Goal: Information Seeking & Learning: Learn about a topic

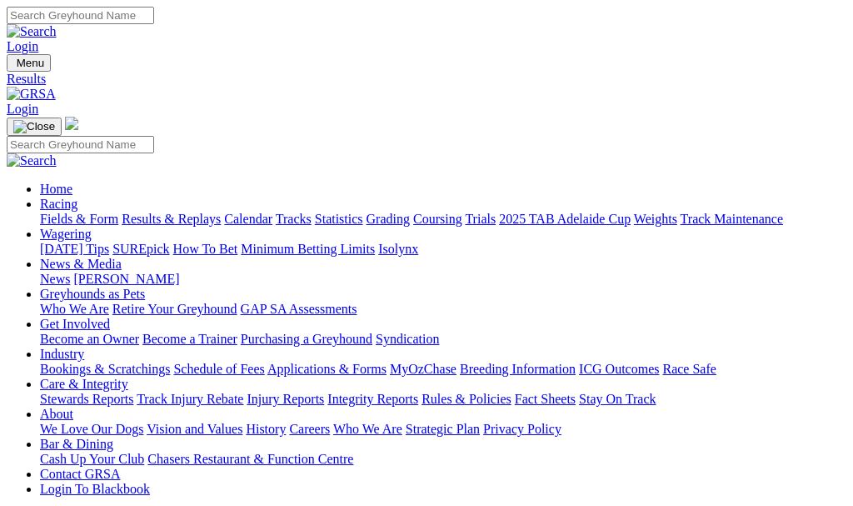
type input "[DATE]"
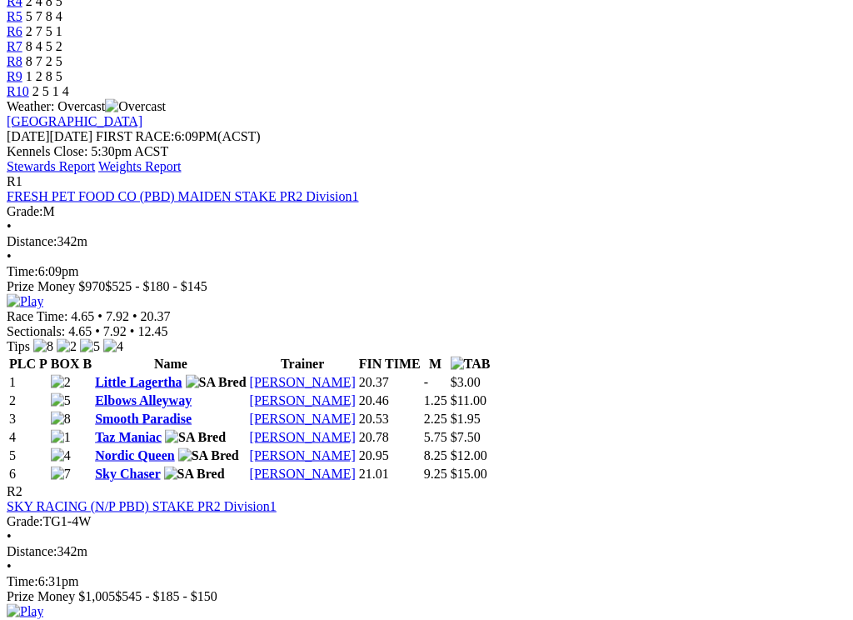
scroll to position [643, 0]
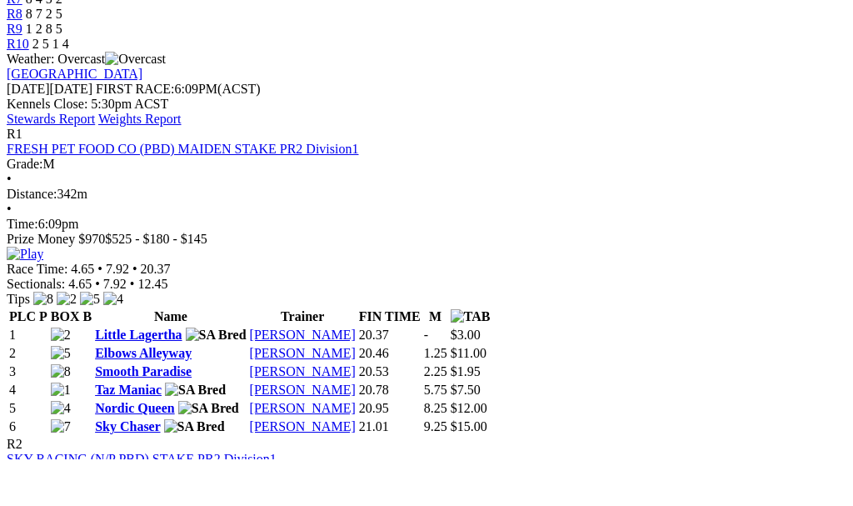
scroll to position [690, 0]
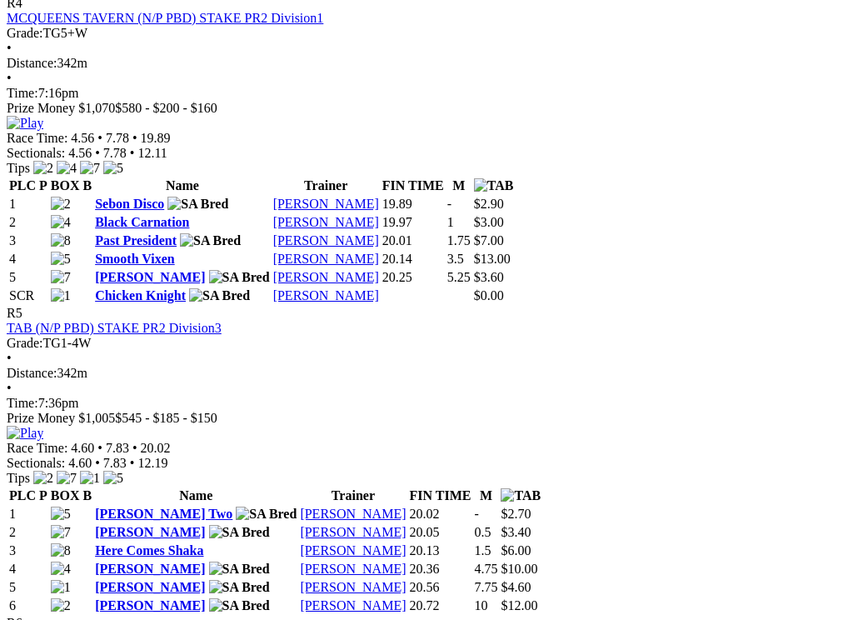
scroll to position [1750, 1]
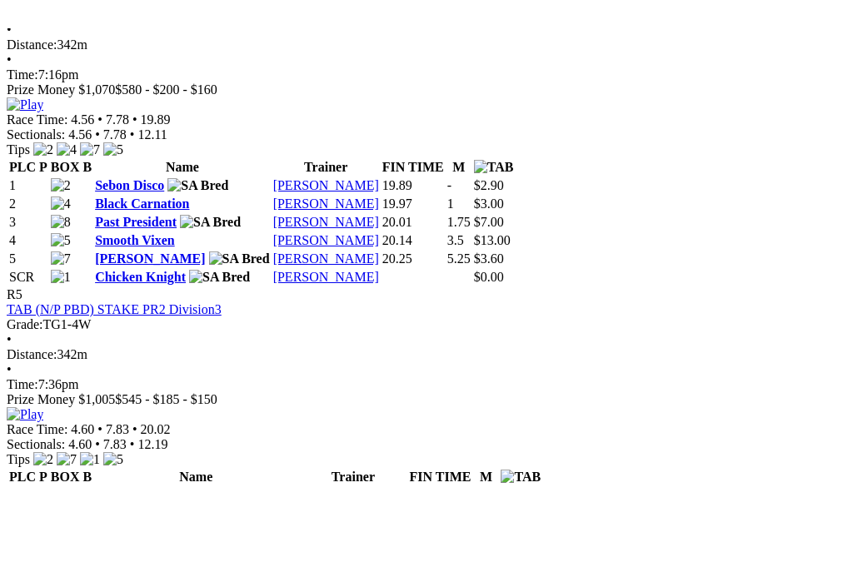
scroll to position [1797, 1]
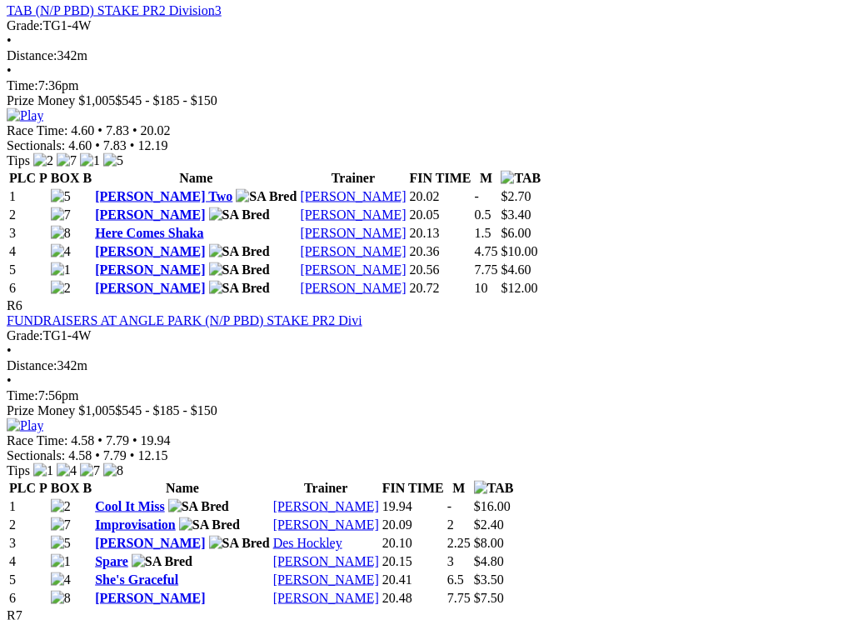
scroll to position [2069, 1]
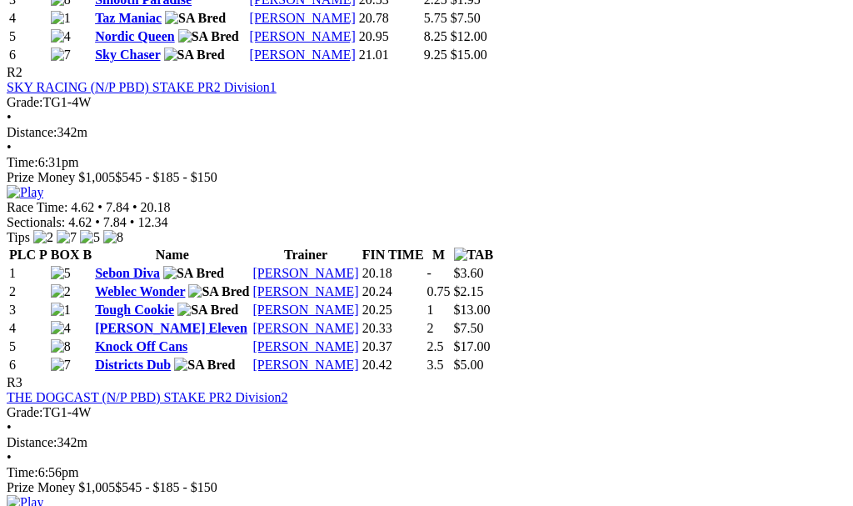
scroll to position [1055, 1]
